Goal: Use online tool/utility: Use online tool/utility

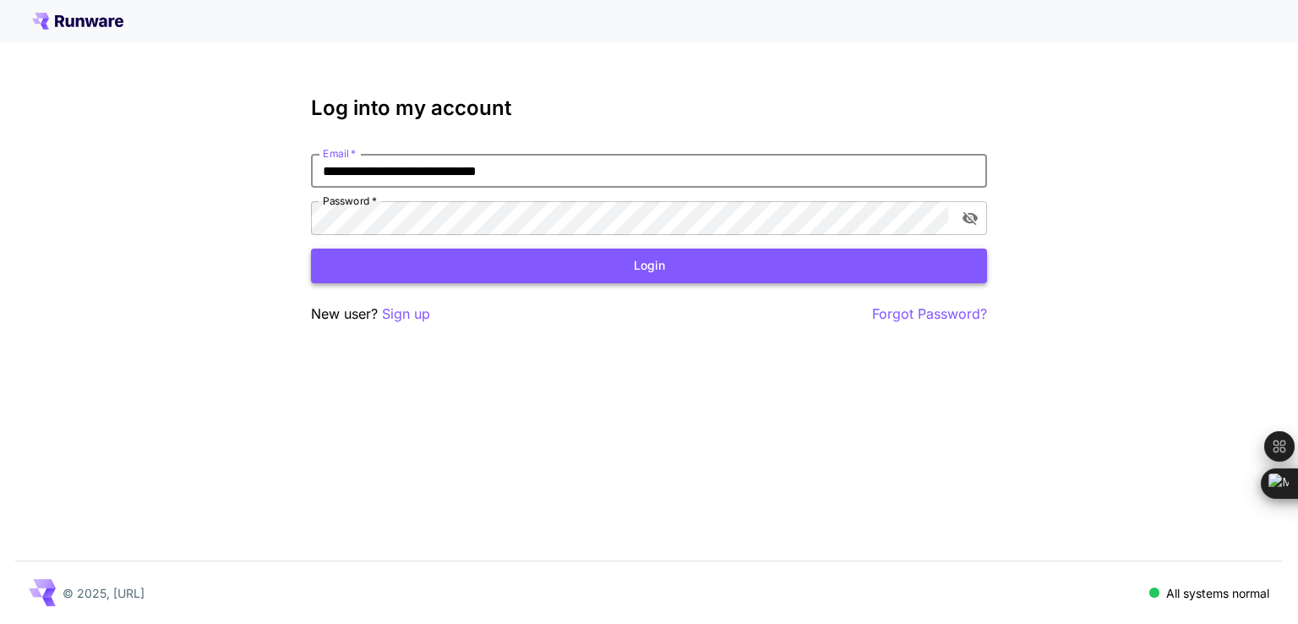
click at [676, 270] on button "Login" at bounding box center [649, 265] width 676 height 35
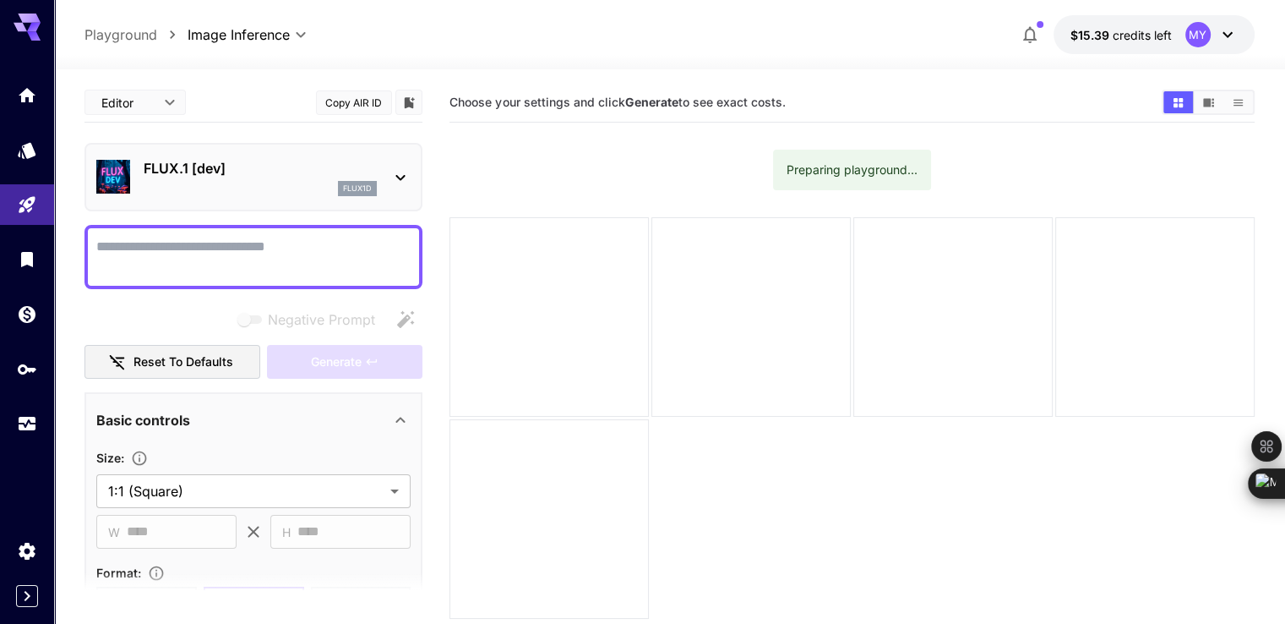
click at [280, 248] on textarea "Negative Prompt" at bounding box center [253, 257] width 314 height 41
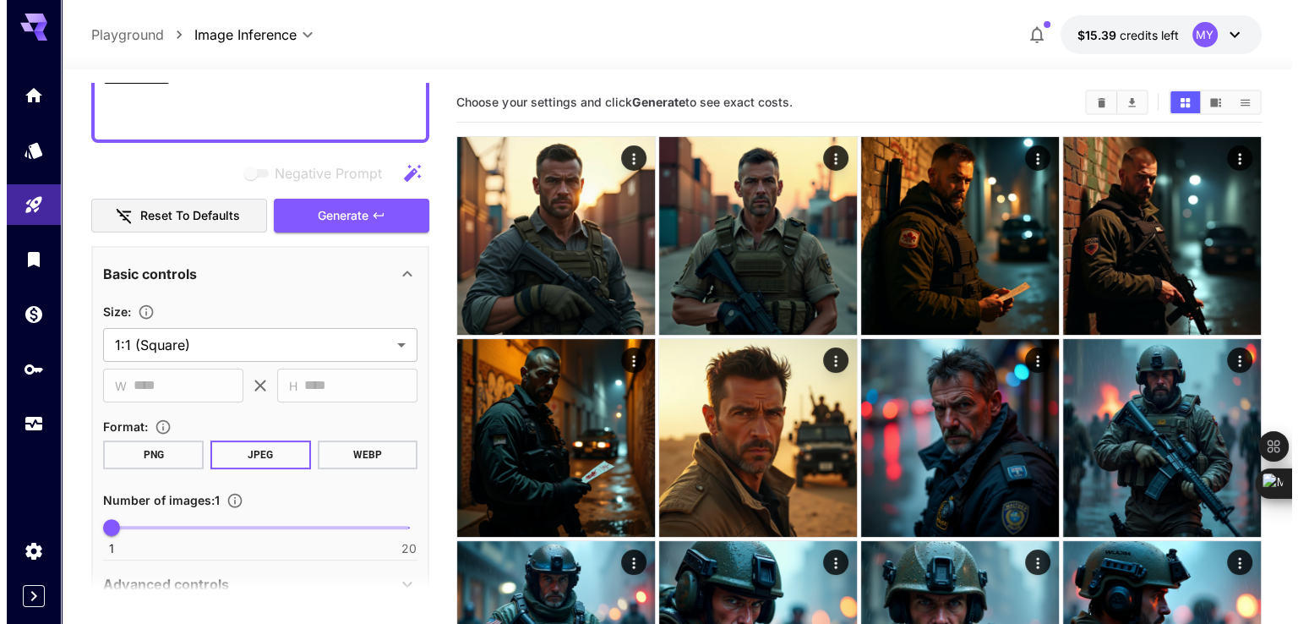
scroll to position [338, 0]
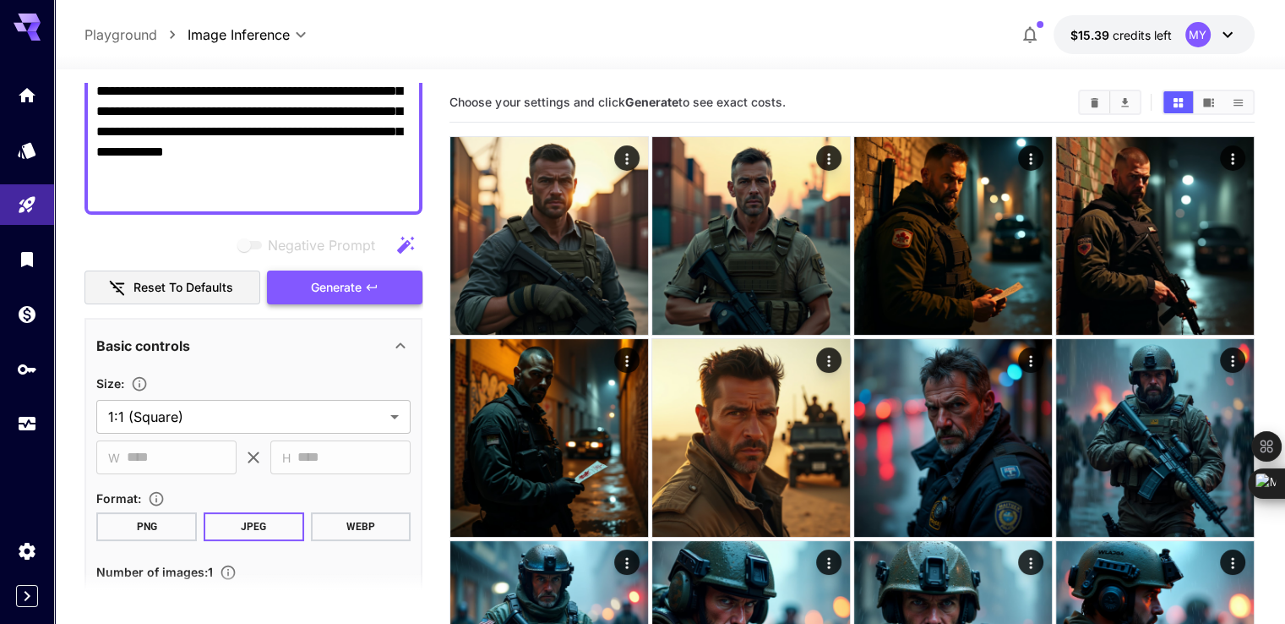
type textarea "**********"
click at [368, 294] on button "Generate" at bounding box center [344, 287] width 155 height 35
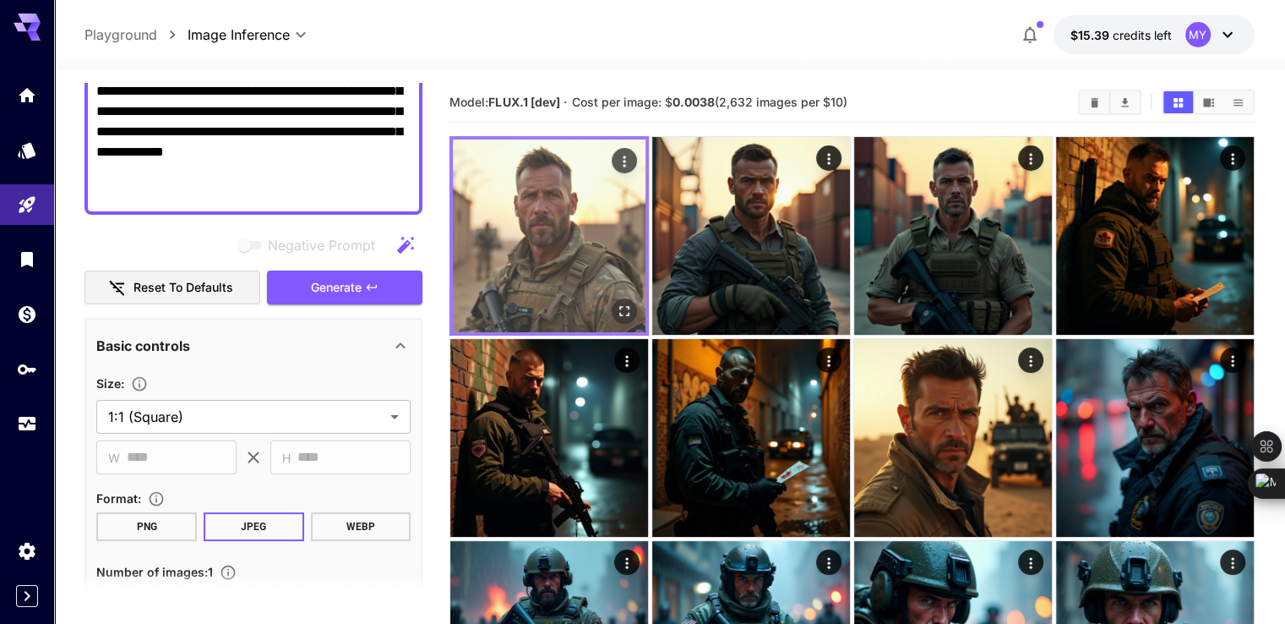
click at [612, 298] on button "Open in fullscreen" at bounding box center [624, 310] width 25 height 25
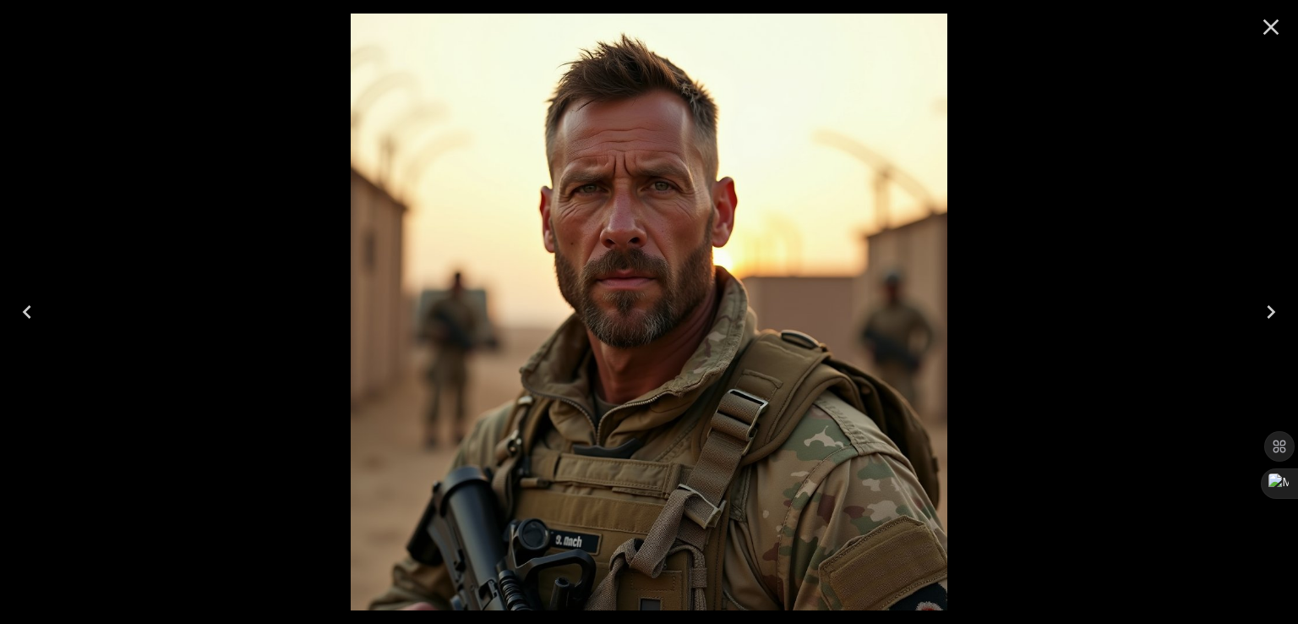
click at [1277, 38] on icon "Close" at bounding box center [1270, 27] width 27 height 27
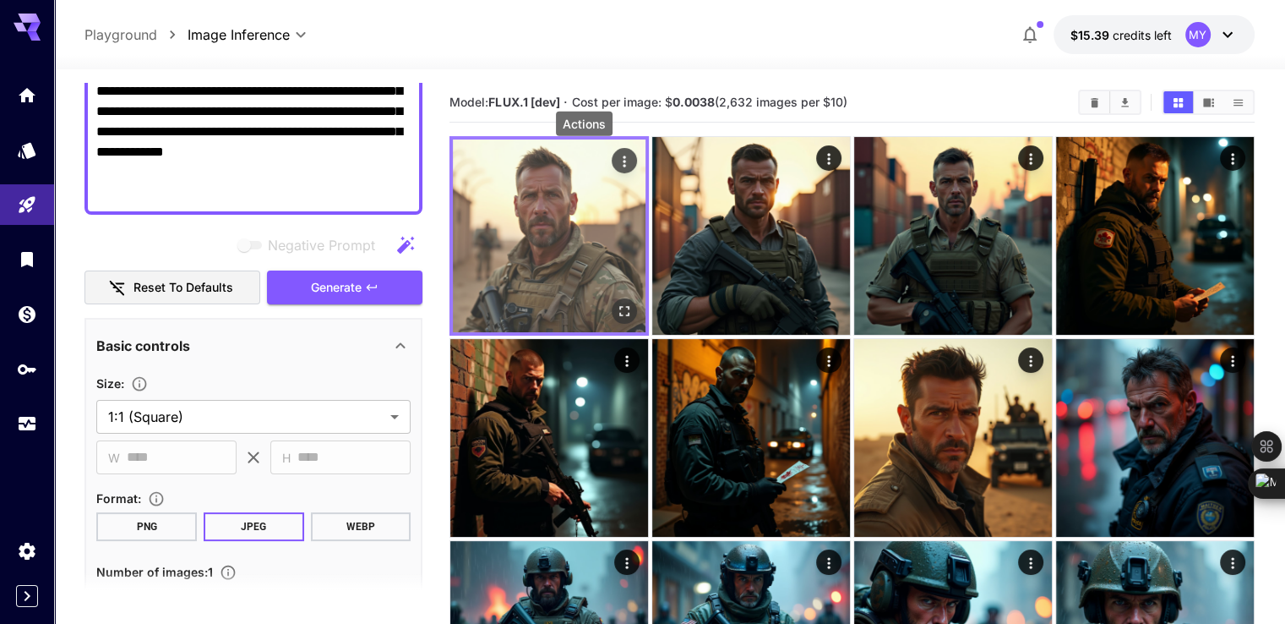
click at [616, 155] on icon "Actions" at bounding box center [624, 161] width 17 height 17
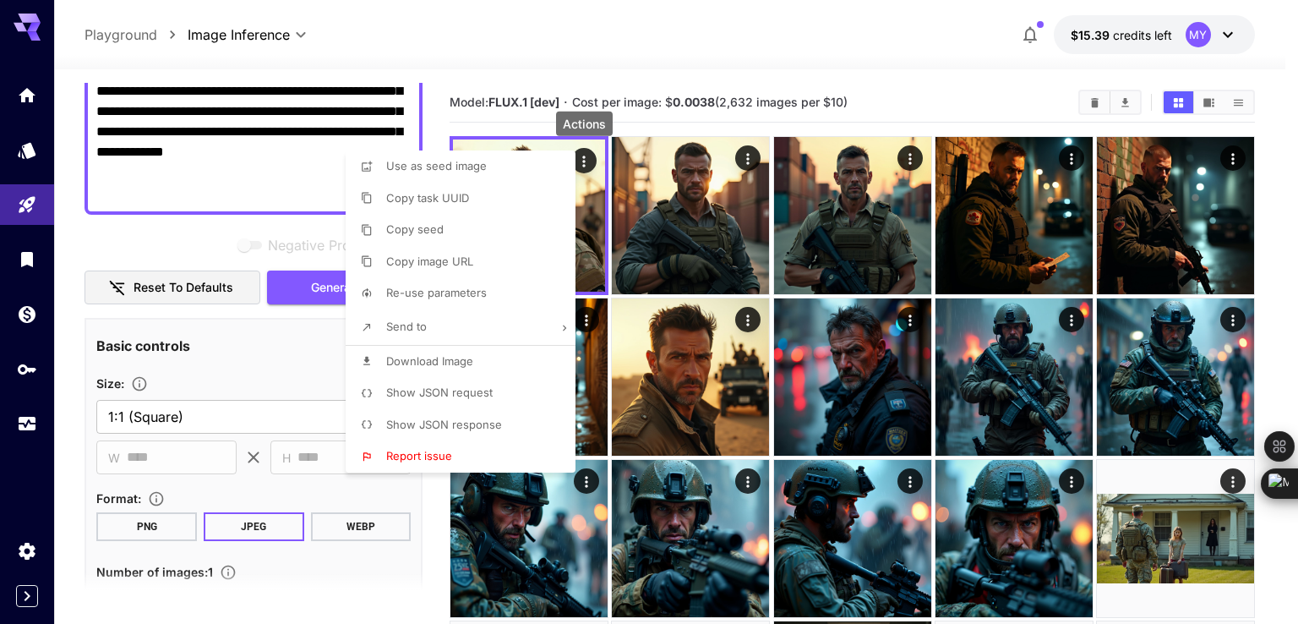
click at [427, 355] on span "Download Image" at bounding box center [429, 361] width 87 height 14
